Goal: Find specific page/section: Find specific page/section

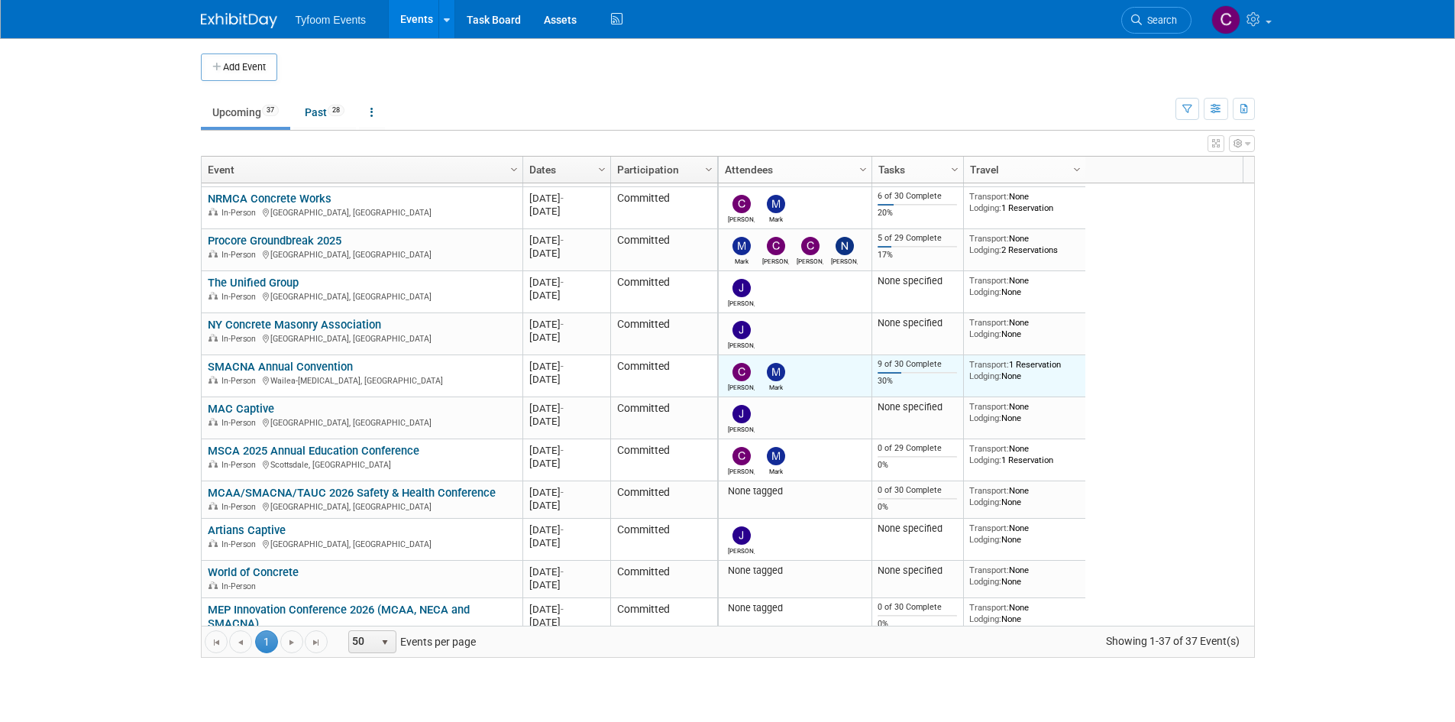
scroll to position [387, 0]
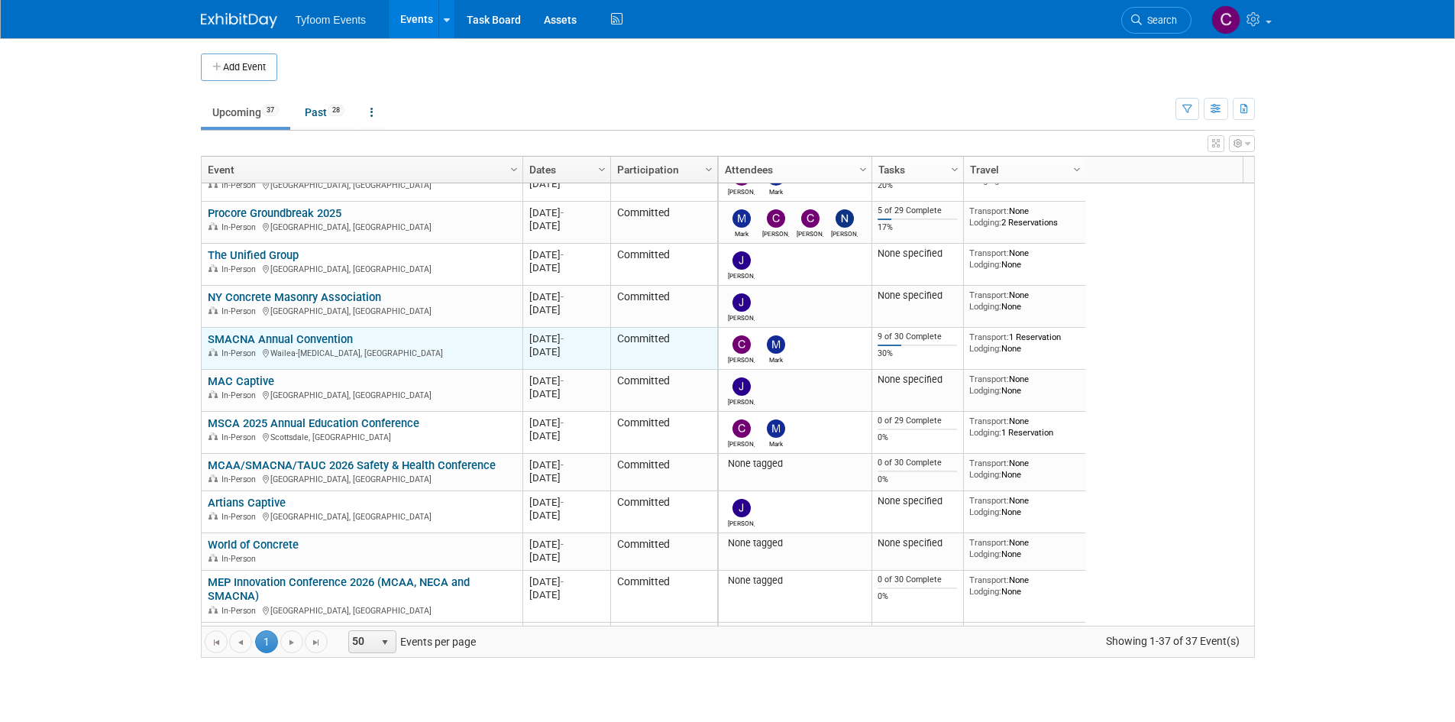
drag, startPoint x: 121, startPoint y: 335, endPoint x: 442, endPoint y: 341, distance: 320.8
click at [442, 341] on body "Tyfoom Events Events Add Event Bulk Upload Events Shareable Event Boards Recent…" at bounding box center [727, 361] width 1455 height 722
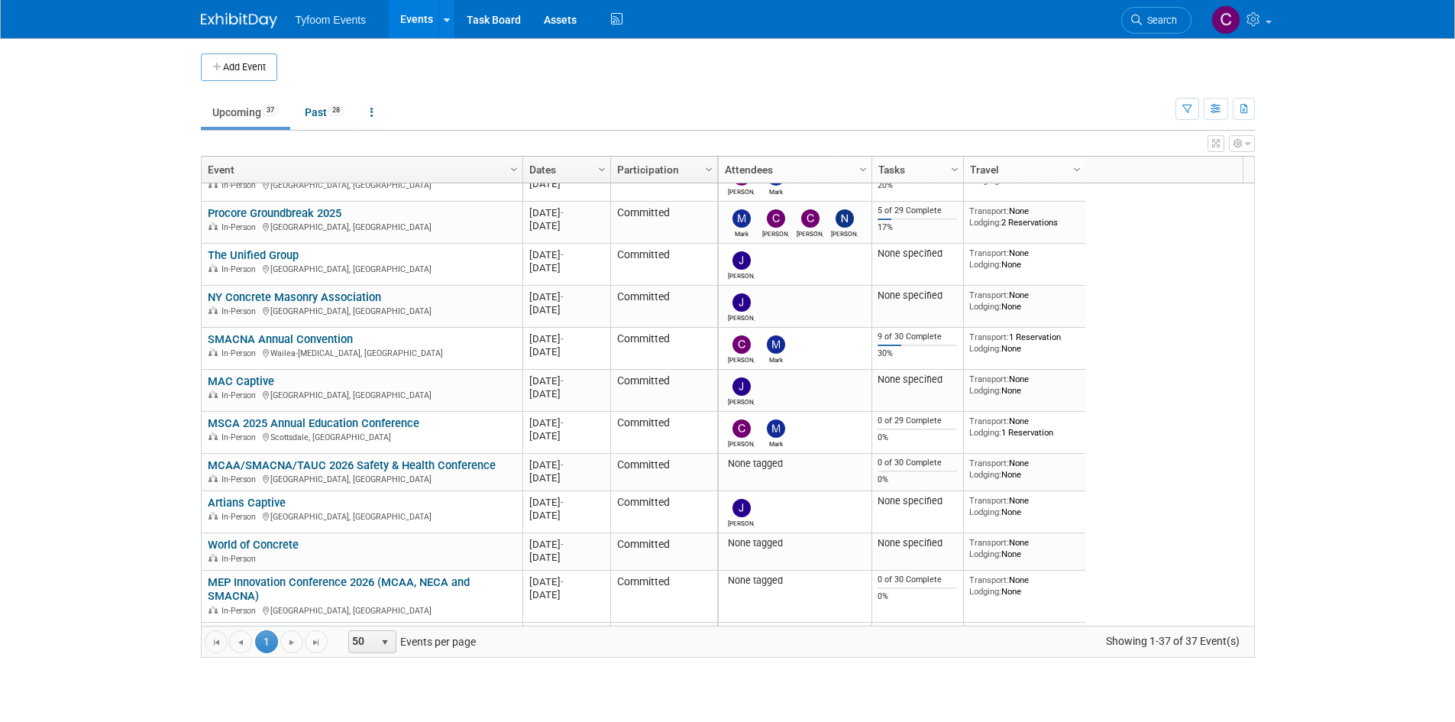
click at [66, 349] on body "Tyfoom Events Events Add Event Bulk Upload Events Shareable Event Boards Recent…" at bounding box center [727, 361] width 1455 height 722
click at [185, 342] on body "Tyfoom Events Events Add Event Bulk Upload Events Shareable Event Boards Recent…" at bounding box center [727, 361] width 1455 height 722
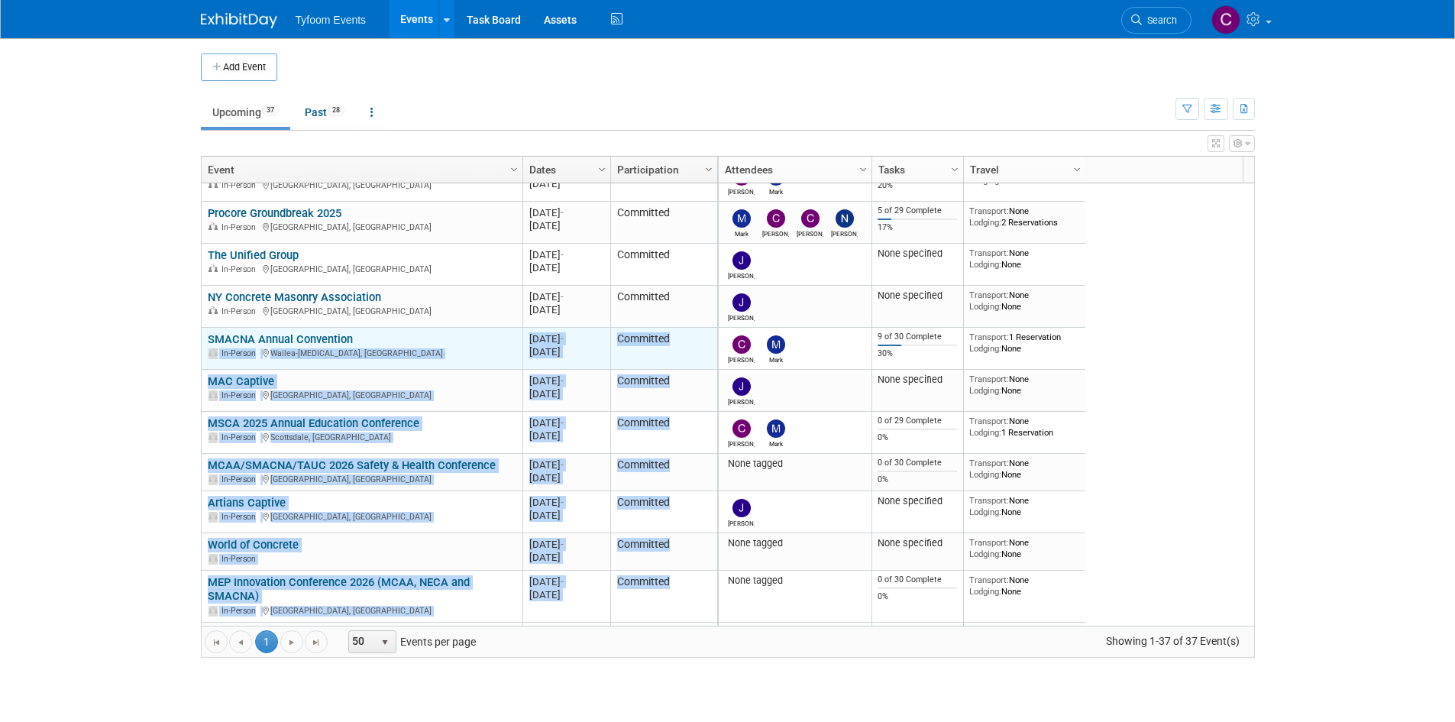
drag, startPoint x: 1197, startPoint y: 358, endPoint x: 443, endPoint y: 341, distance: 754.0
click at [443, 341] on div "Column Settings Event Column Settings Dates Column Settings Participation Colum…" at bounding box center [728, 407] width 1054 height 502
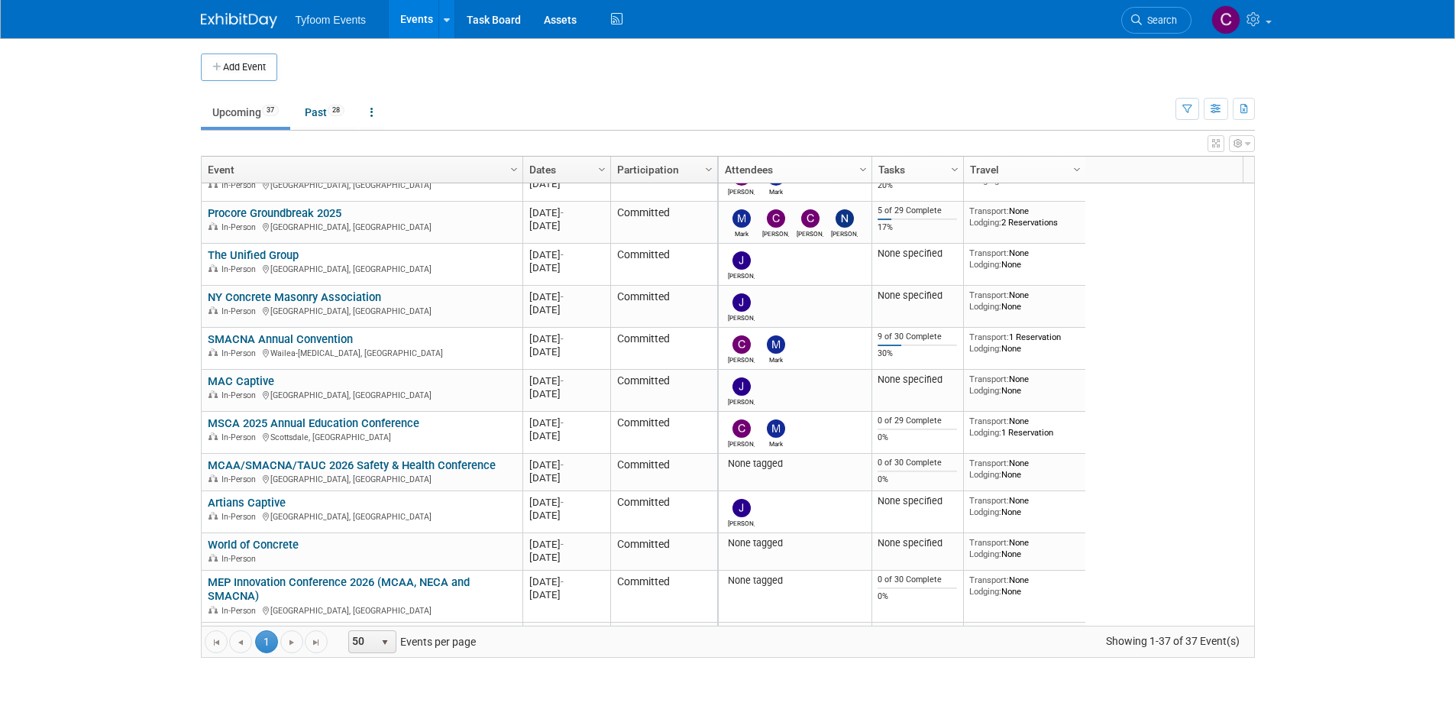
click at [100, 388] on body "Tyfoom Events Events Add Event Bulk Upload Events Shareable Event Boards Recent…" at bounding box center [727, 361] width 1455 height 722
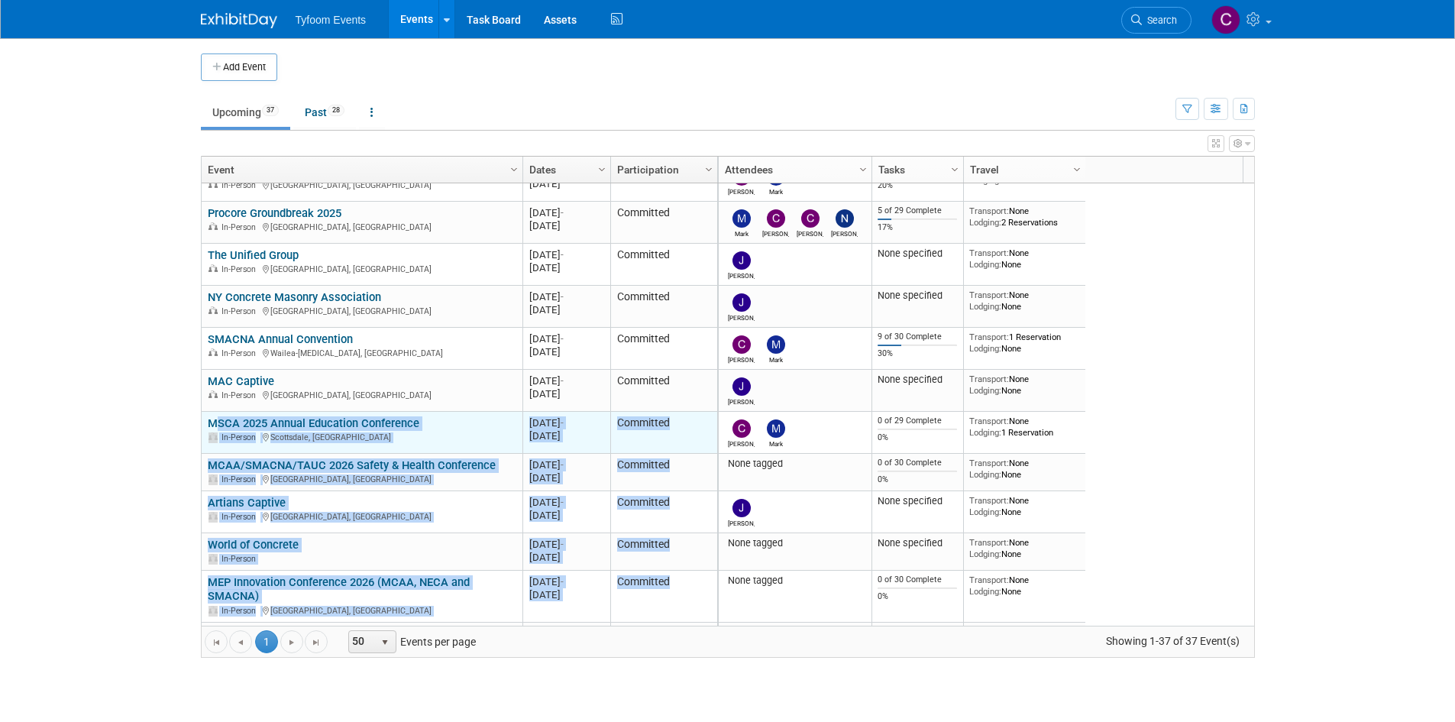
drag, startPoint x: 1191, startPoint y: 439, endPoint x: 203, endPoint y: 421, distance: 987.6
click at [203, 421] on div "Column Settings Event Column Settings Dates Column Settings Participation Colum…" at bounding box center [728, 407] width 1054 height 502
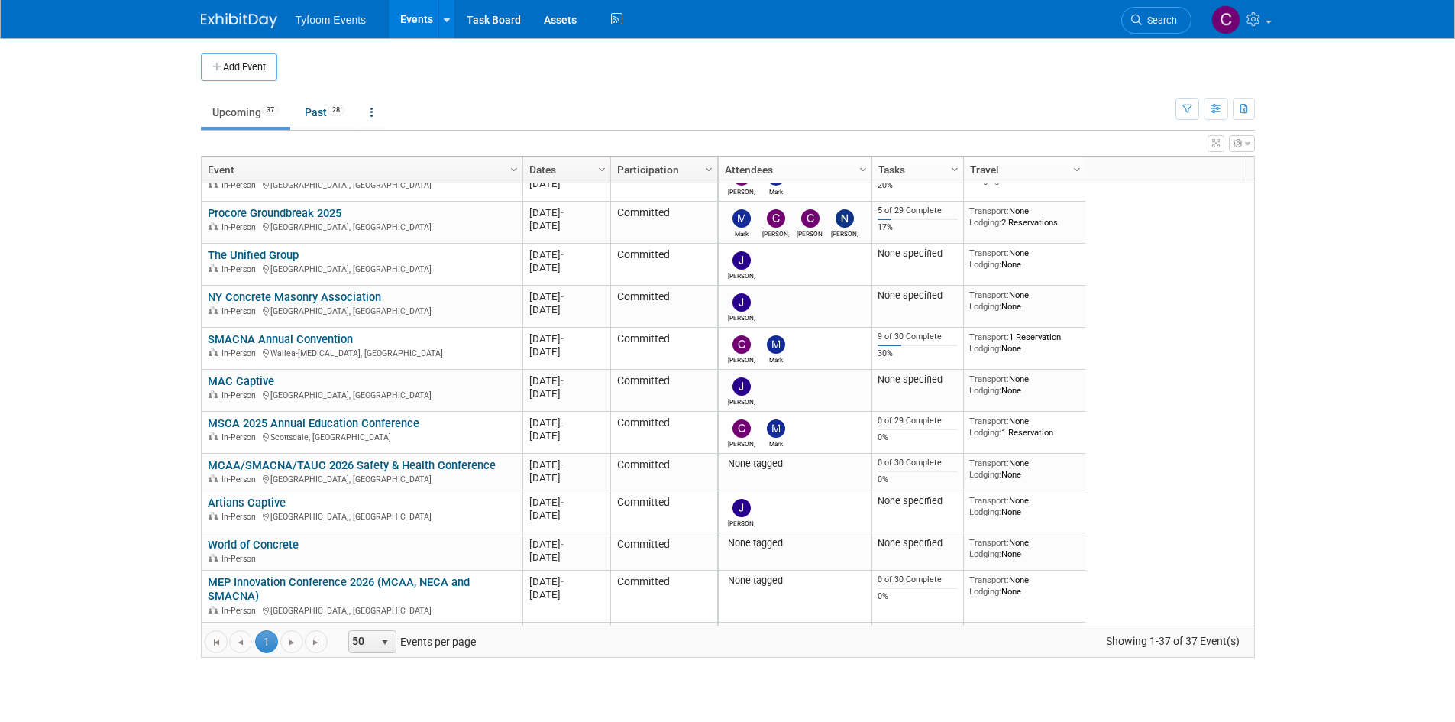
click at [80, 408] on body "Tyfoom Events Events Add Event Bulk Upload Events Shareable Event Boards Recent…" at bounding box center [727, 361] width 1455 height 722
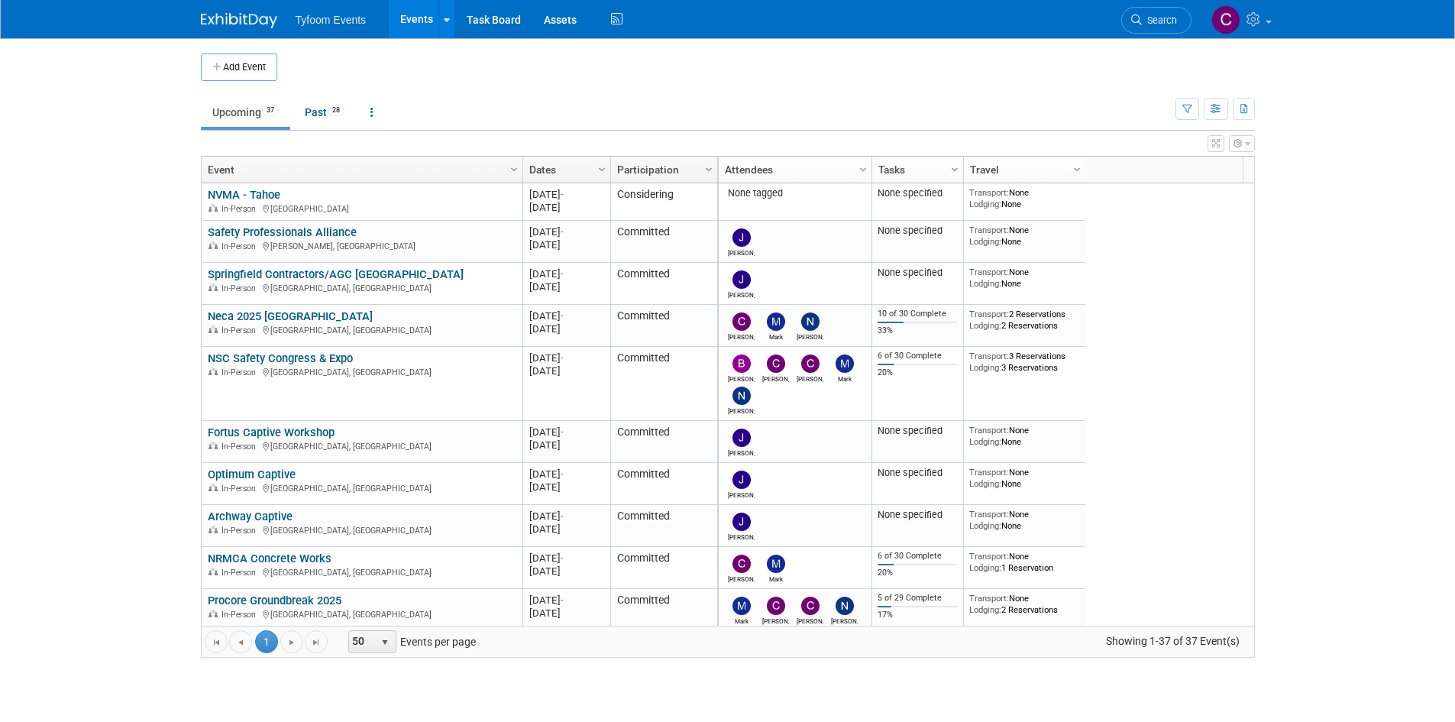
scroll to position [178, 0]
